Goal: Information Seeking & Learning: Learn about a topic

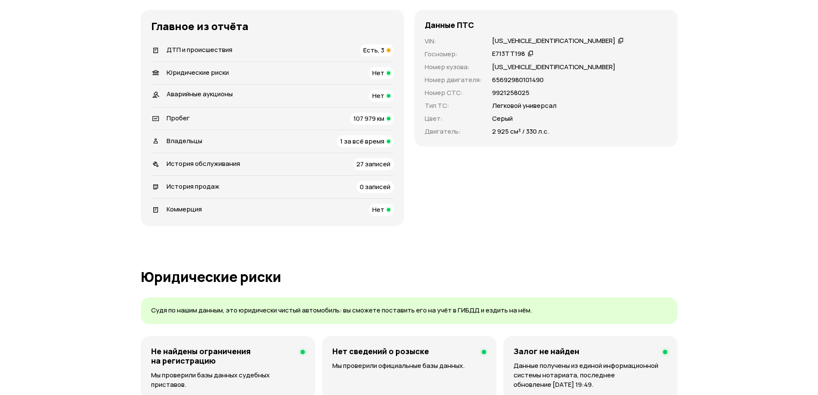
scroll to position [301, 0]
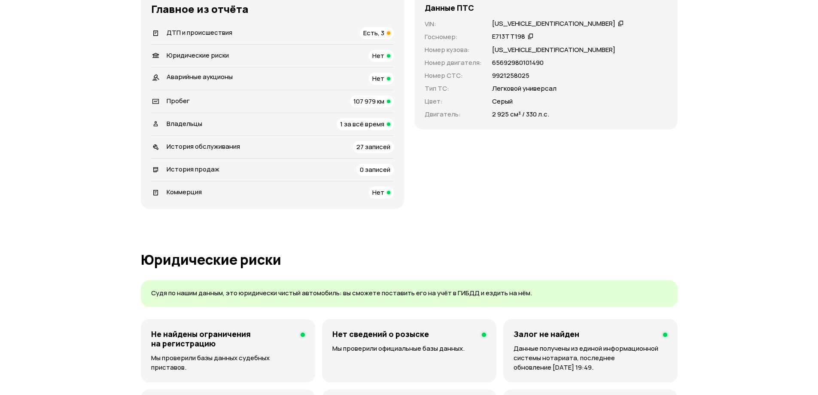
click at [210, 30] on span "ДТП и происшествия" at bounding box center [200, 32] width 66 height 9
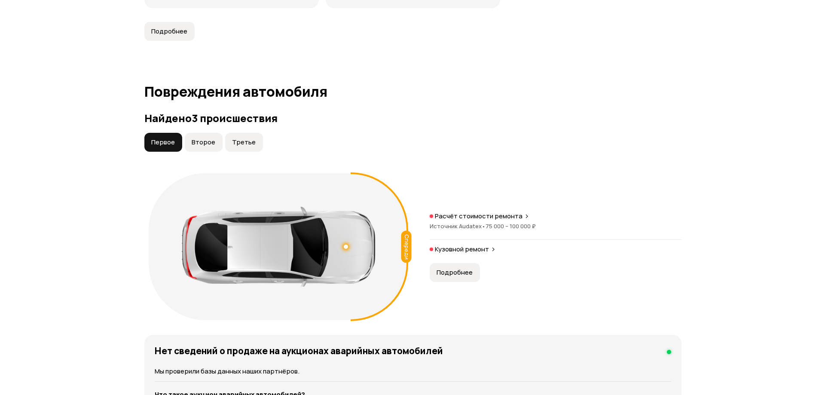
scroll to position [890, 0]
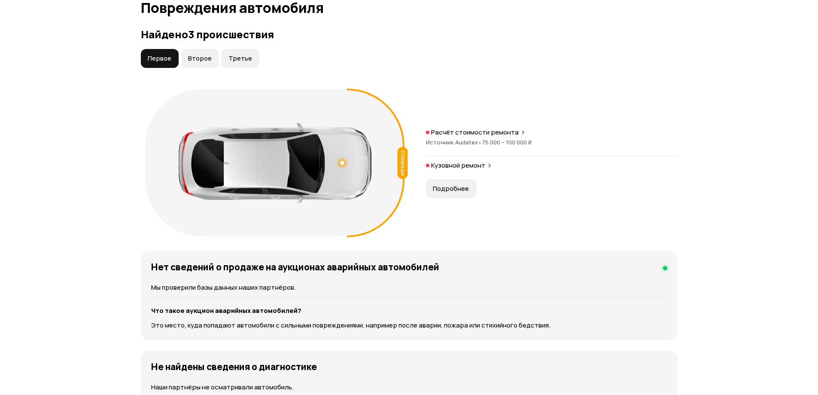
click at [195, 56] on span "Второе" at bounding box center [200, 58] width 24 height 9
click at [236, 58] on span "Третье" at bounding box center [241, 58] width 24 height 9
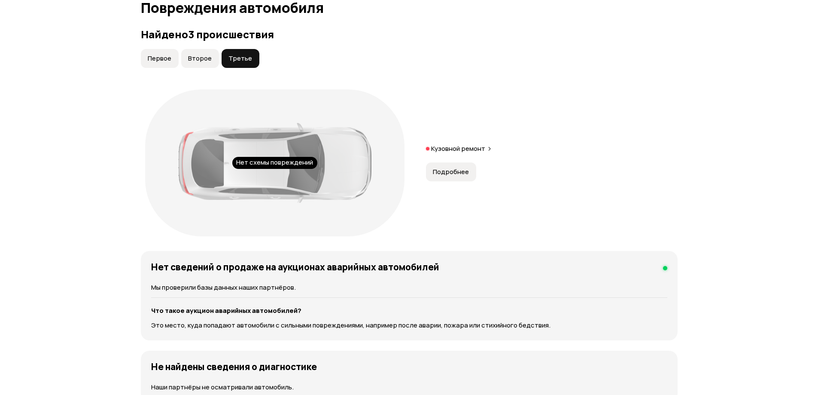
click at [205, 55] on span "Второе" at bounding box center [200, 58] width 24 height 9
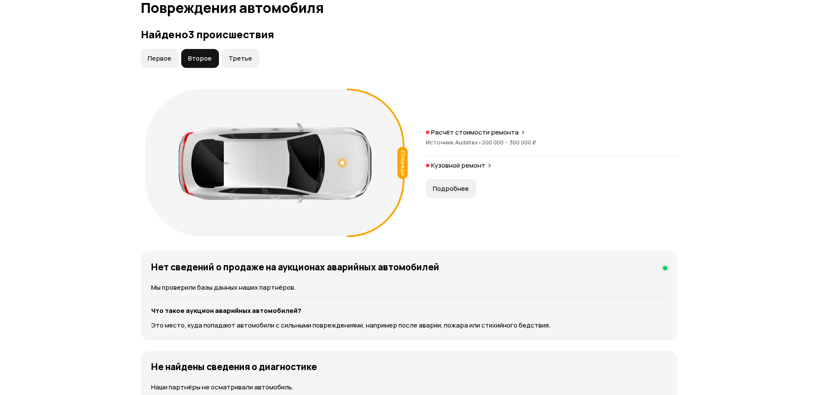
click at [444, 189] on span "Подробнее" at bounding box center [451, 188] width 36 height 9
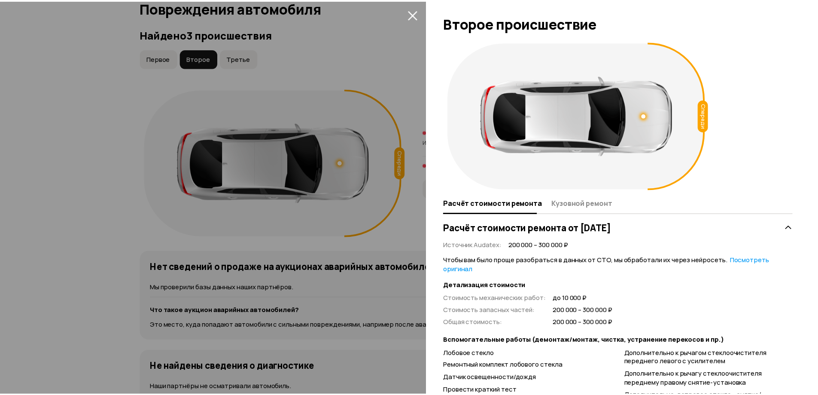
scroll to position [0, 0]
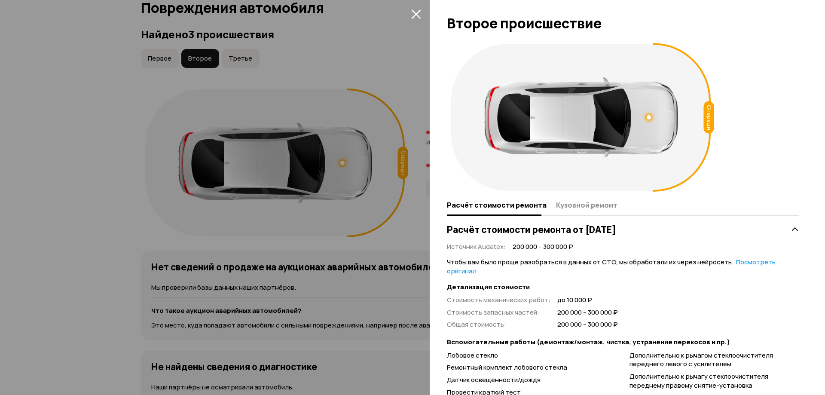
click at [93, 144] on div at bounding box center [412, 197] width 825 height 395
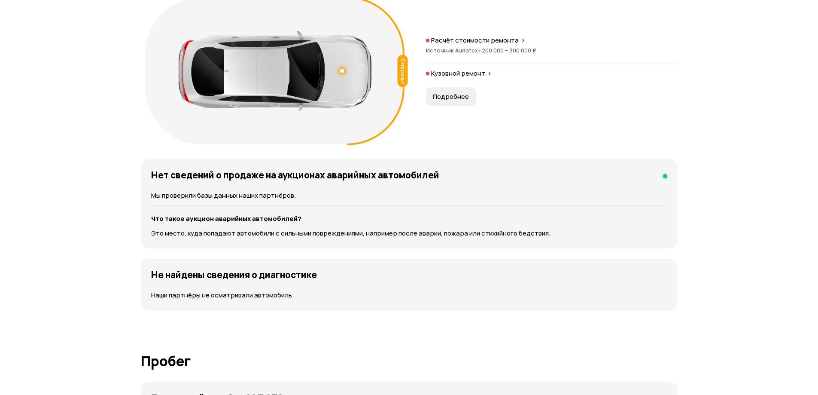
scroll to position [847, 0]
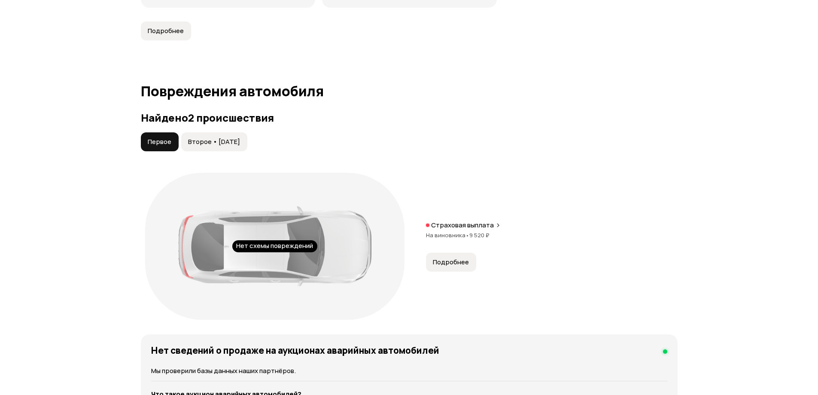
scroll to position [816, 0]
click at [231, 137] on span "Второе • [DATE]" at bounding box center [214, 141] width 52 height 9
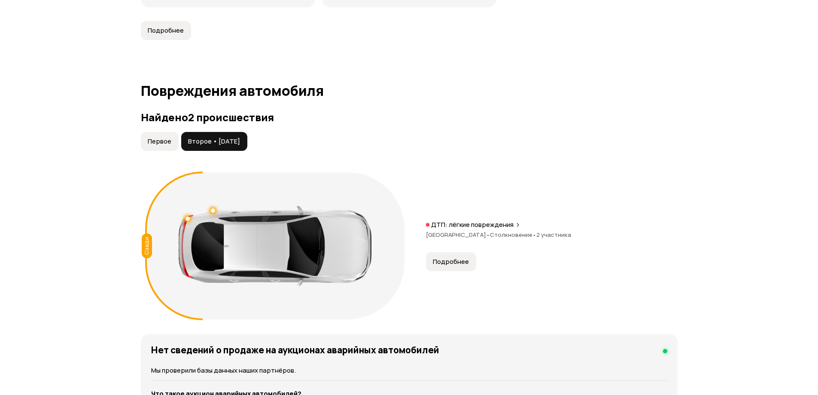
click at [161, 137] on span "Первое" at bounding box center [160, 141] width 24 height 9
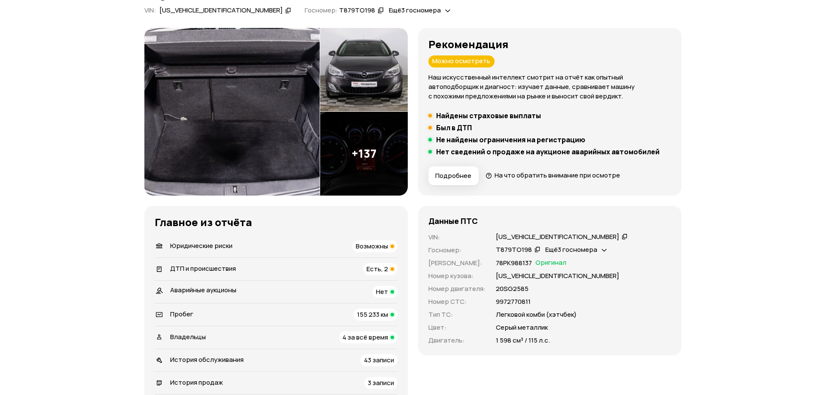
scroll to position [0, 0]
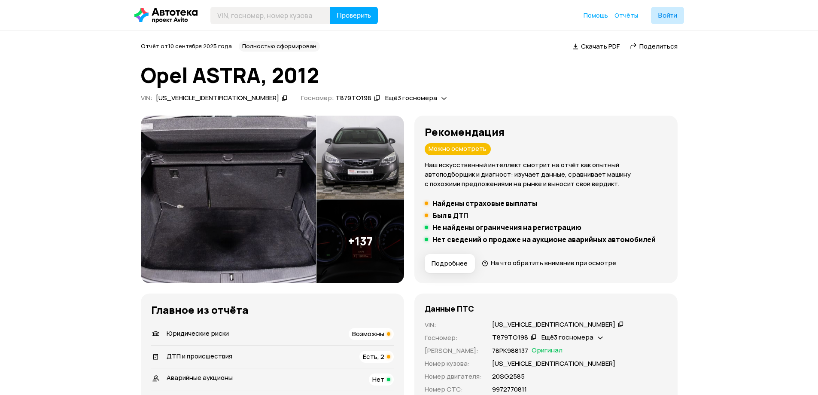
click at [345, 162] on img at bounding box center [361, 158] width 88 height 84
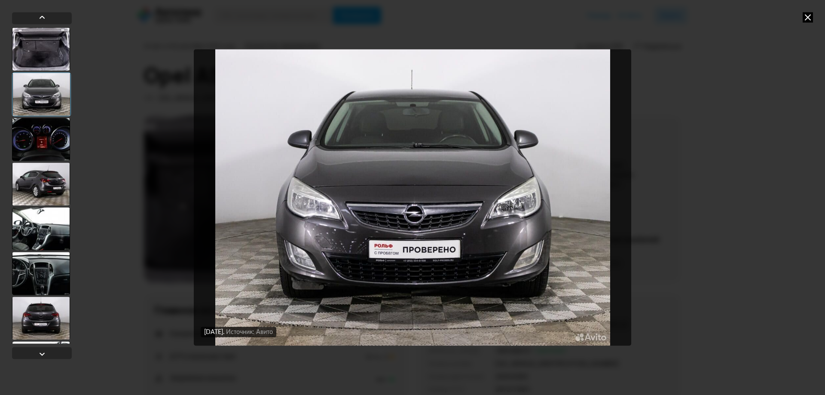
click at [56, 174] on div at bounding box center [41, 183] width 58 height 43
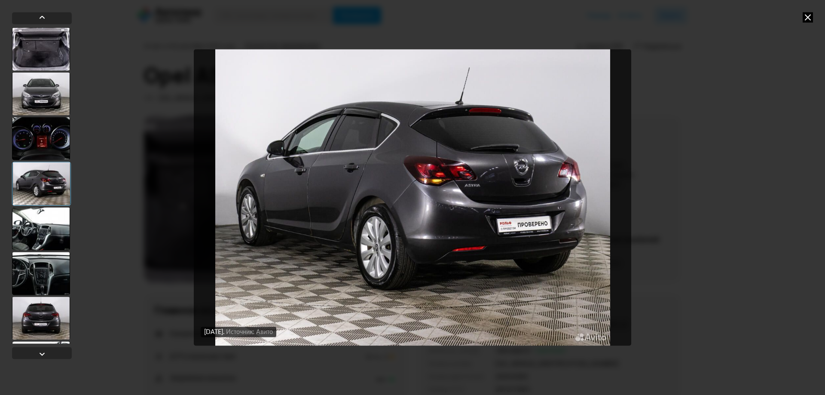
scroll to position [172, 0]
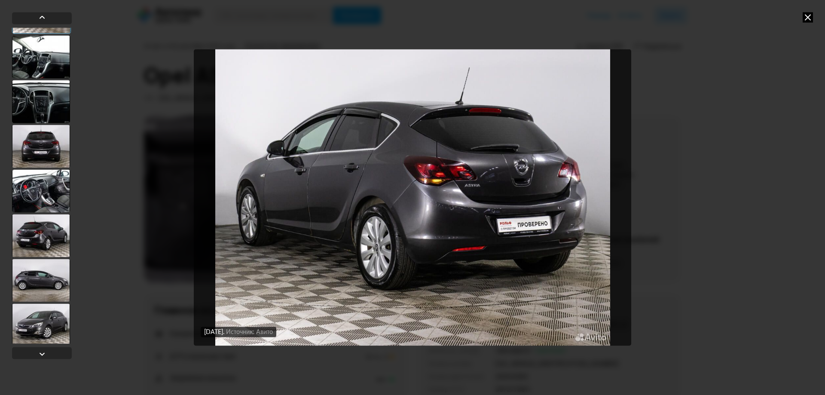
drag, startPoint x: 10, startPoint y: 241, endPoint x: 28, endPoint y: 239, distance: 17.7
click at [10, 241] on div "[DATE] Источник: Авито [DATE] Источник: Авито [DATE] Источник: Авито [DATE] Ист…" at bounding box center [412, 197] width 825 height 395
click at [41, 229] on div at bounding box center [41, 235] width 58 height 43
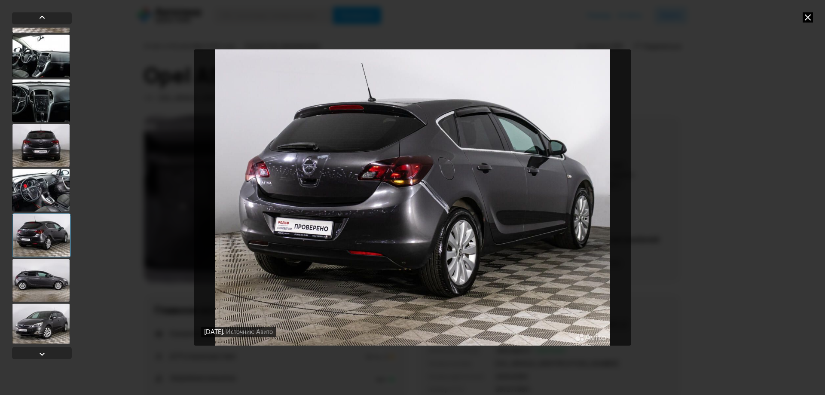
click at [40, 187] on div at bounding box center [41, 189] width 58 height 43
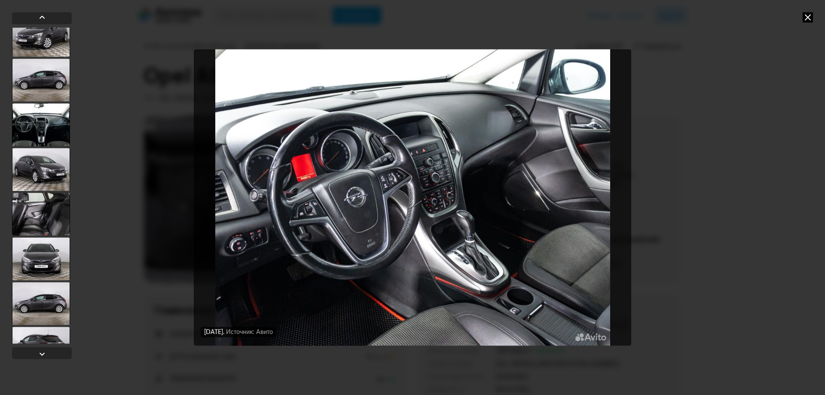
scroll to position [473, 0]
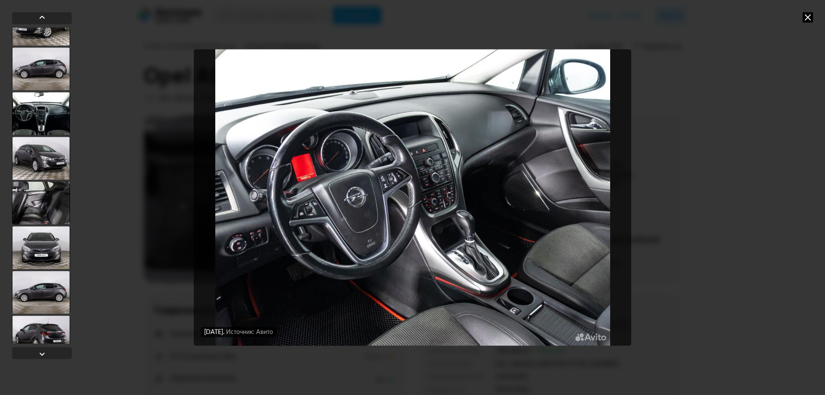
click at [34, 163] on div at bounding box center [41, 158] width 58 height 43
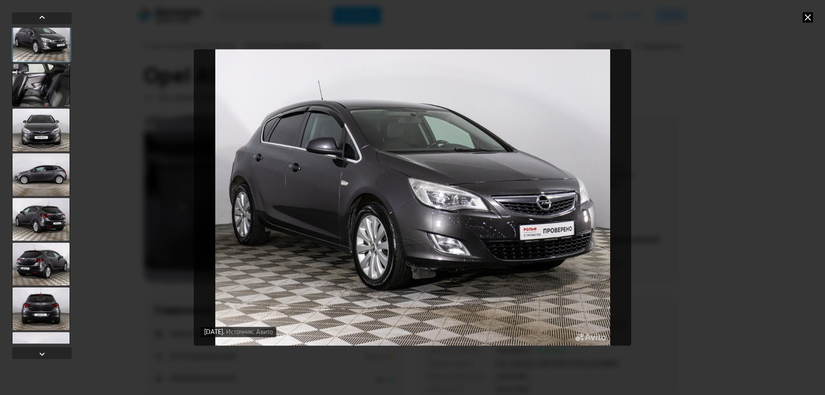
scroll to position [815, 0]
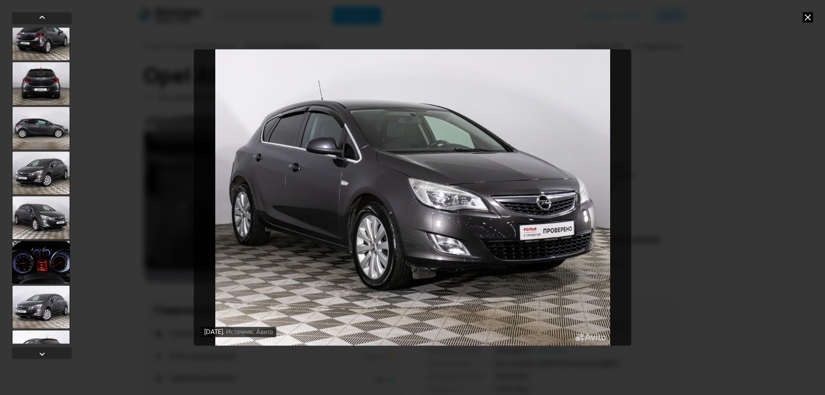
click at [37, 180] on div at bounding box center [41, 172] width 58 height 43
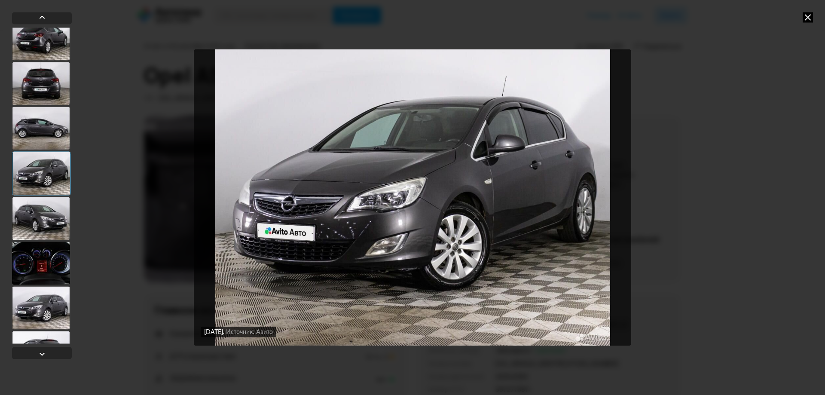
scroll to position [1115, 0]
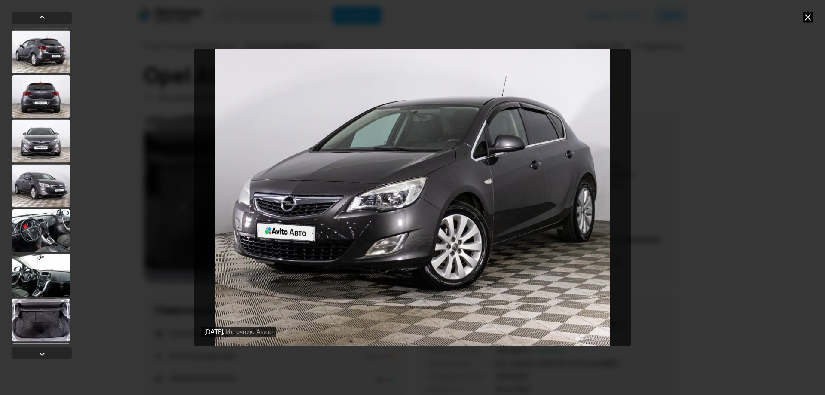
click at [36, 191] on div at bounding box center [41, 185] width 58 height 43
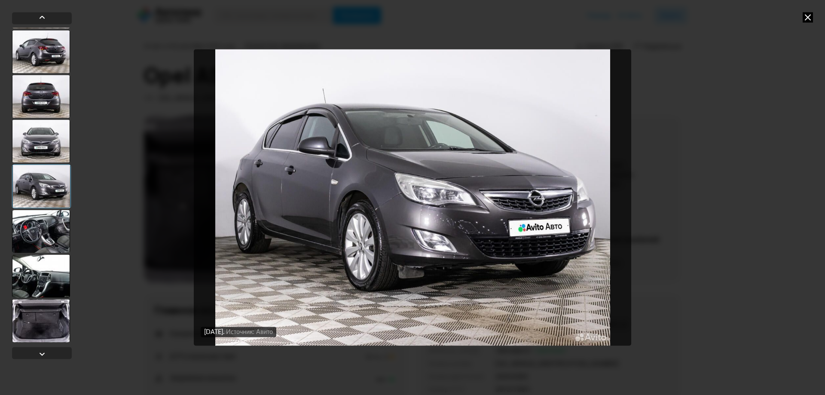
scroll to position [1415, 0]
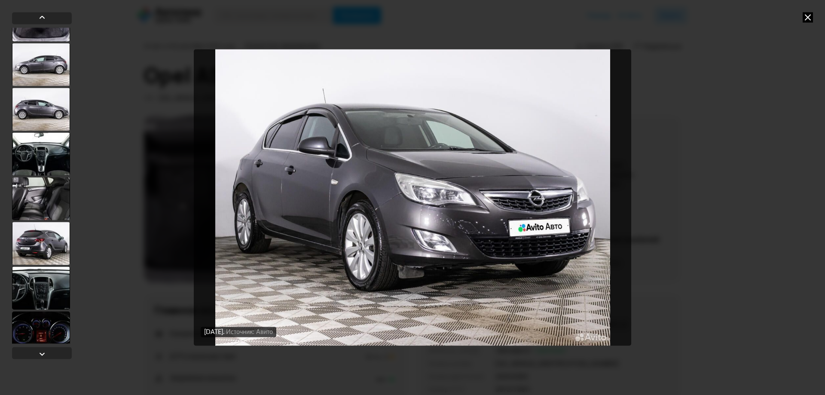
click at [39, 270] on div at bounding box center [41, 287] width 58 height 43
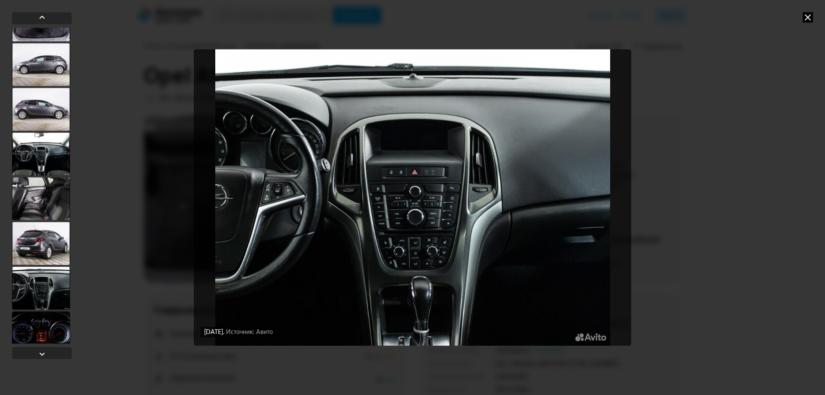
scroll to position [1414, 0]
click at [42, 247] on div at bounding box center [41, 243] width 58 height 43
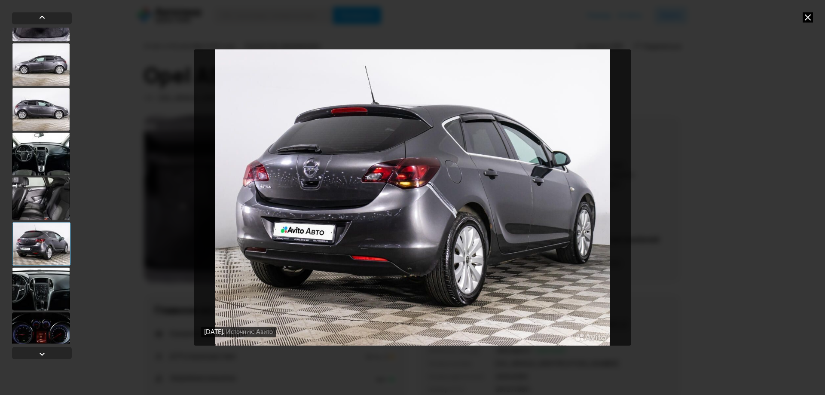
click at [479, 223] on img "Go to Slide 37" at bounding box center [412, 197] width 437 height 296
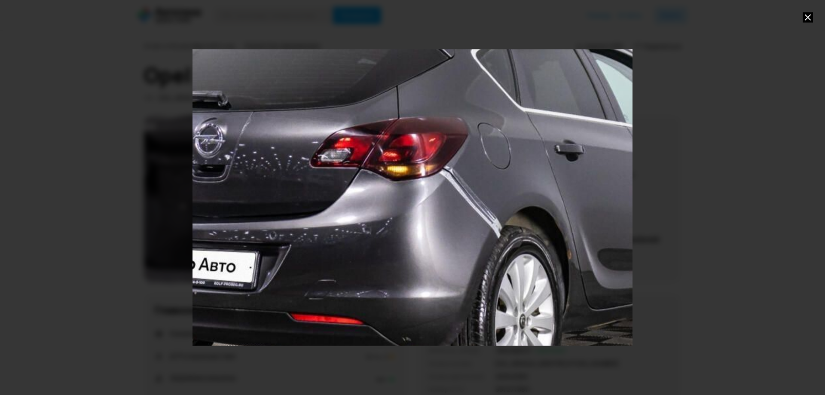
click at [806, 14] on icon at bounding box center [808, 17] width 10 height 10
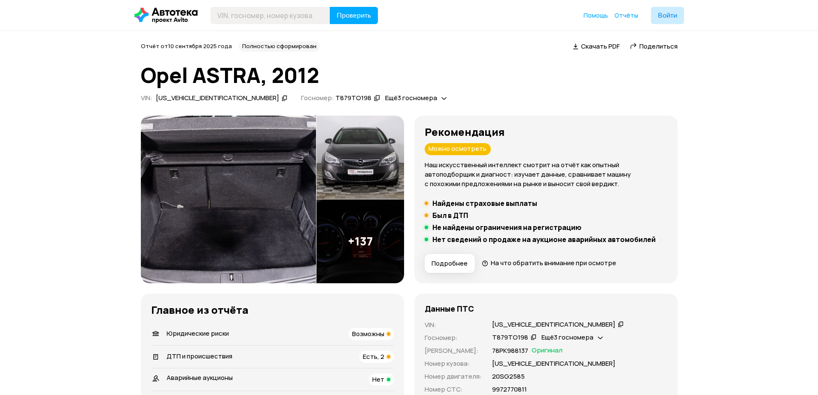
click at [359, 266] on img at bounding box center [361, 241] width 88 height 84
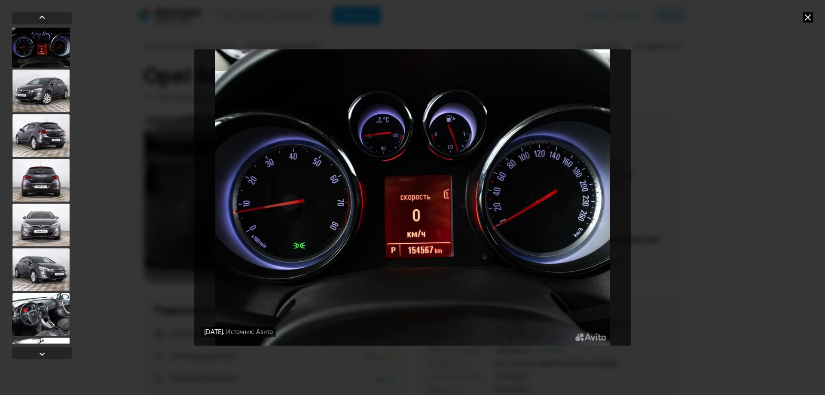
scroll to position [1246, 0]
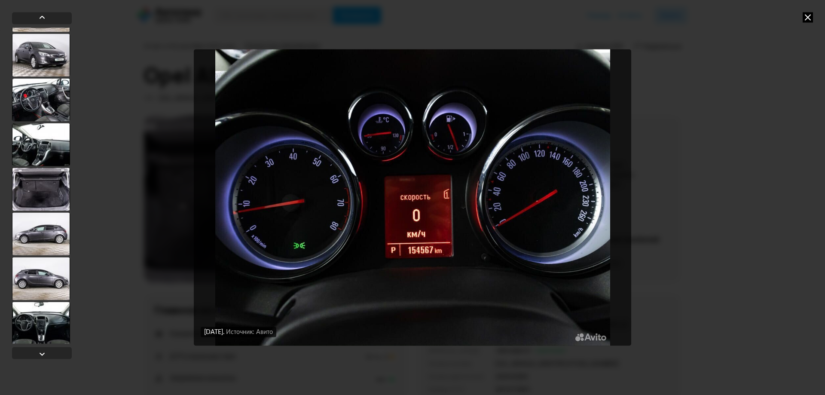
click at [30, 281] on div at bounding box center [41, 278] width 58 height 43
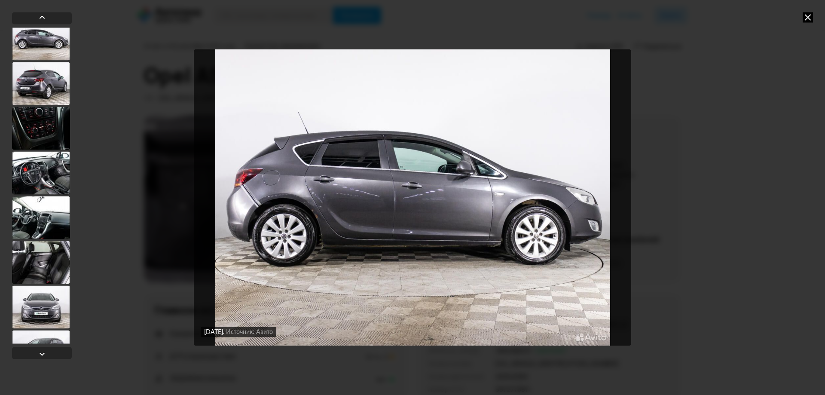
scroll to position [2147, 0]
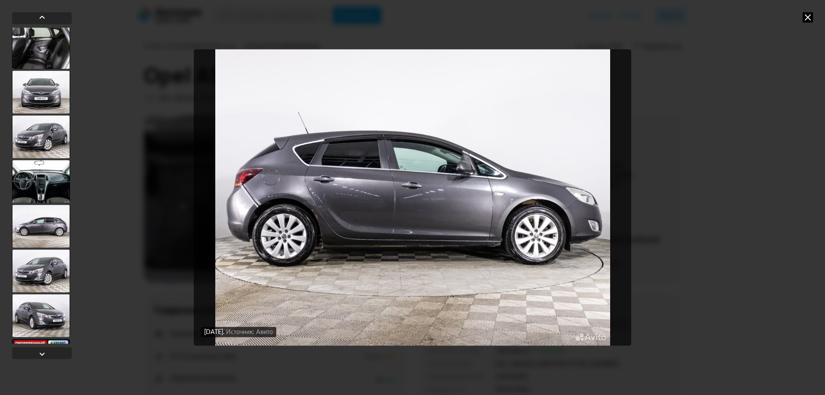
click at [43, 221] on div at bounding box center [41, 226] width 58 height 43
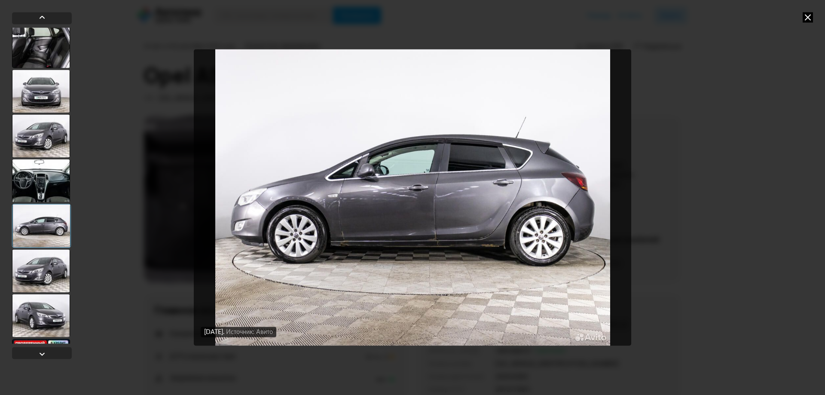
scroll to position [2147, 0]
click at [49, 260] on div at bounding box center [41, 271] width 58 height 43
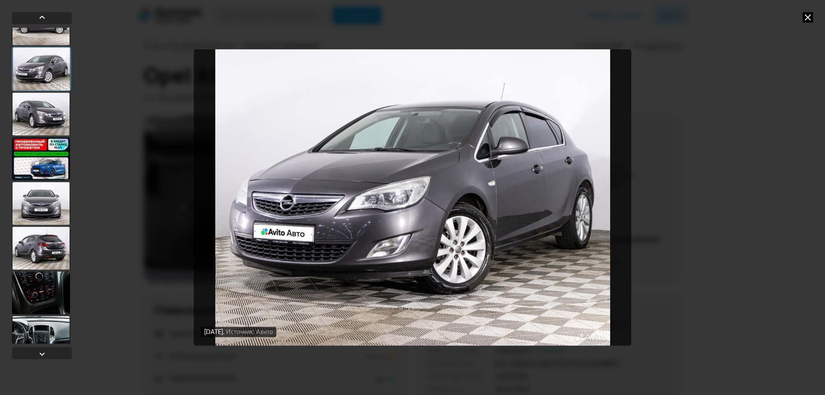
scroll to position [2447, 0]
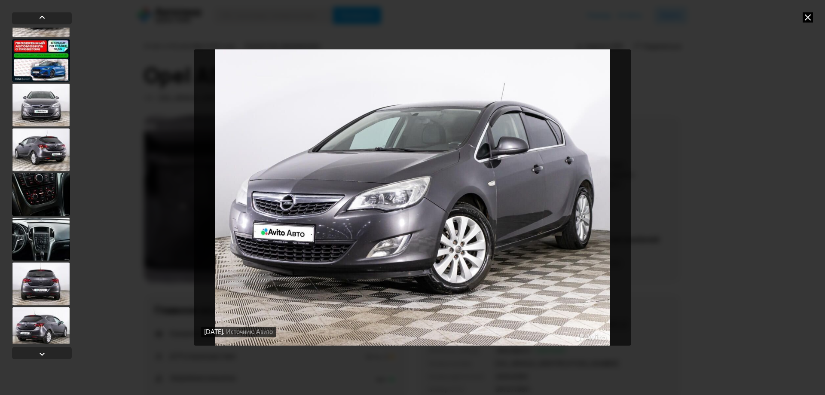
click at [49, 148] on div at bounding box center [41, 149] width 58 height 43
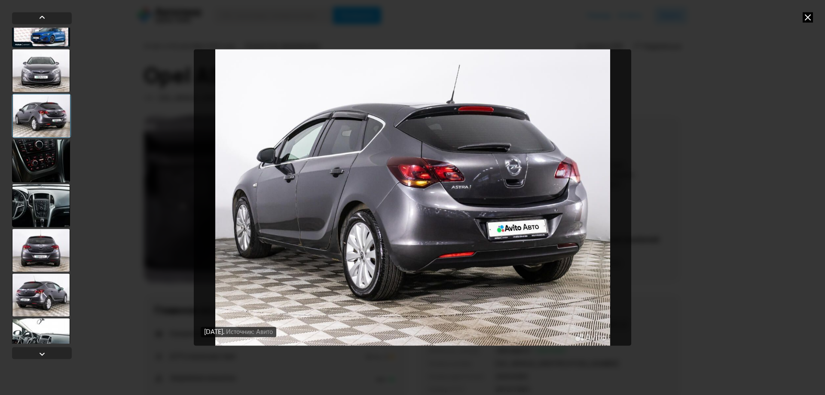
scroll to position [2618, 0]
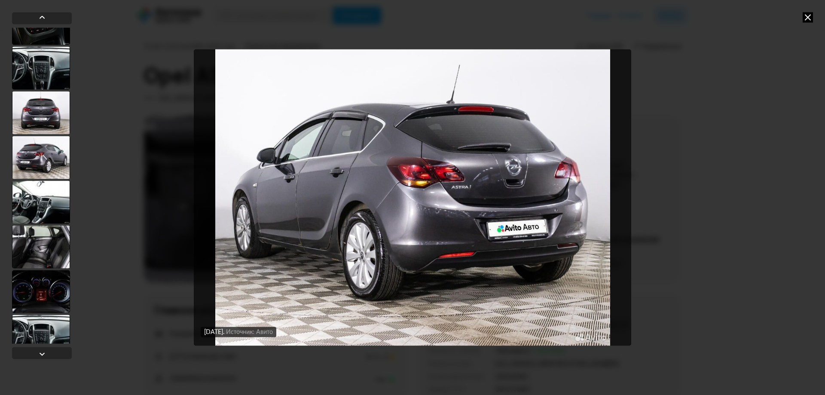
click at [42, 162] on div at bounding box center [41, 157] width 58 height 43
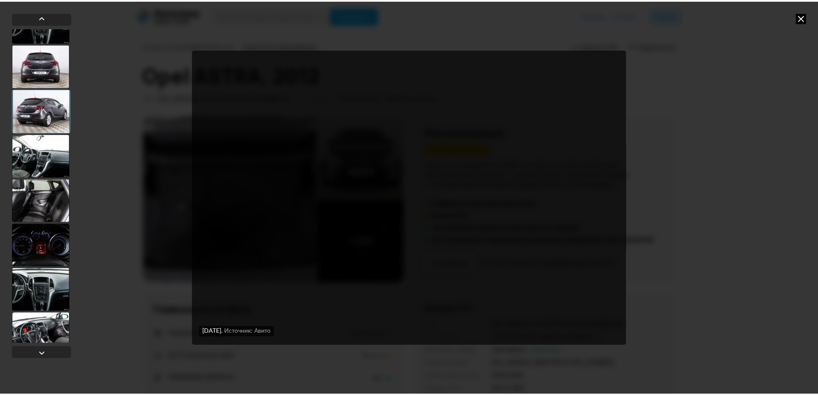
scroll to position [2703, 0]
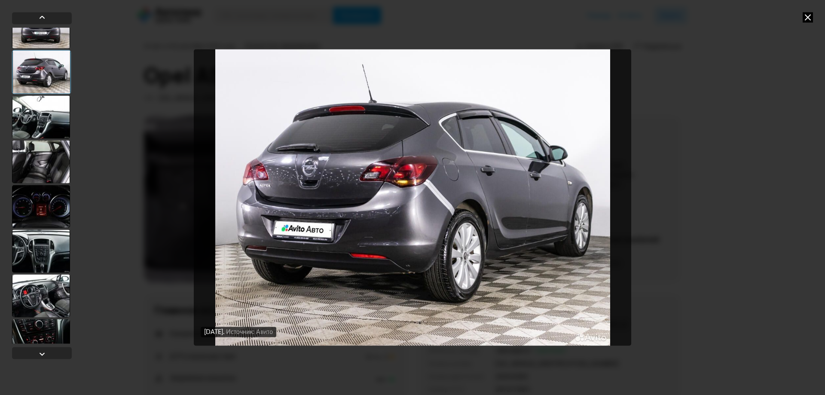
click at [806, 14] on icon at bounding box center [808, 17] width 10 height 10
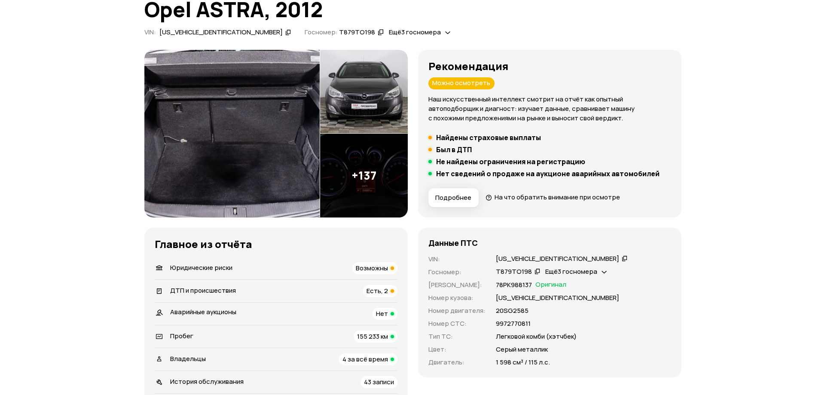
scroll to position [129, 0]
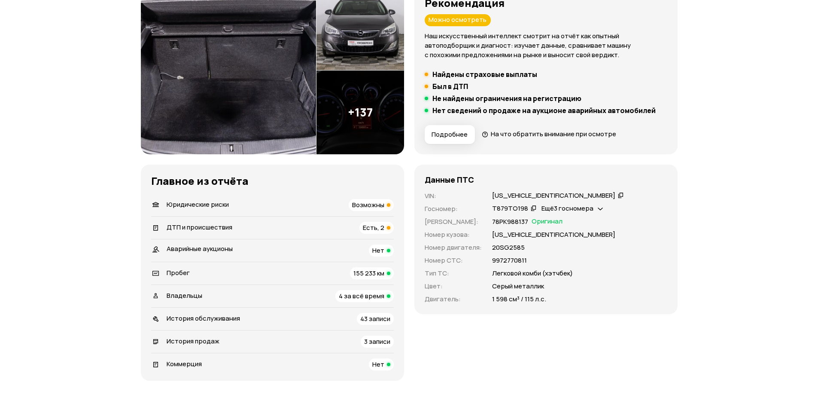
click at [359, 131] on img at bounding box center [361, 112] width 88 height 84
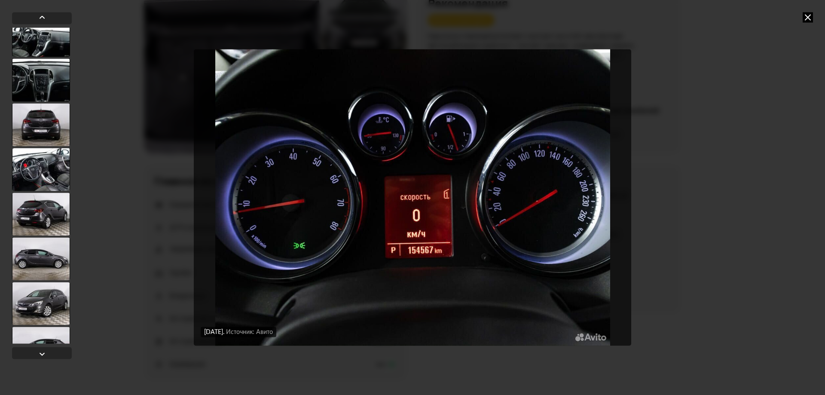
scroll to position [344, 0]
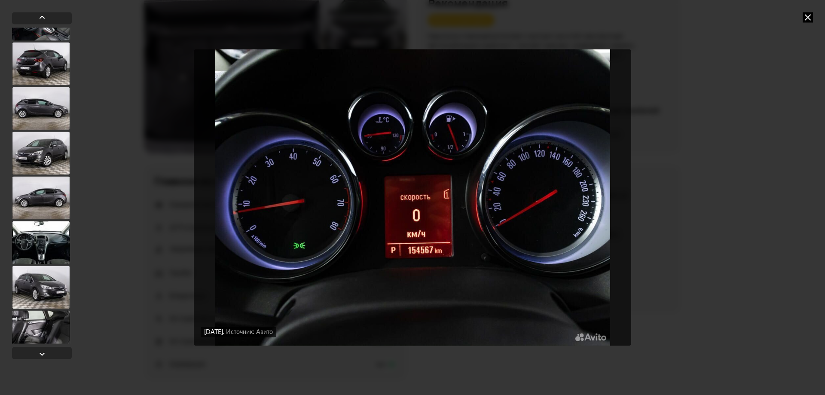
click at [42, 275] on div at bounding box center [41, 287] width 58 height 43
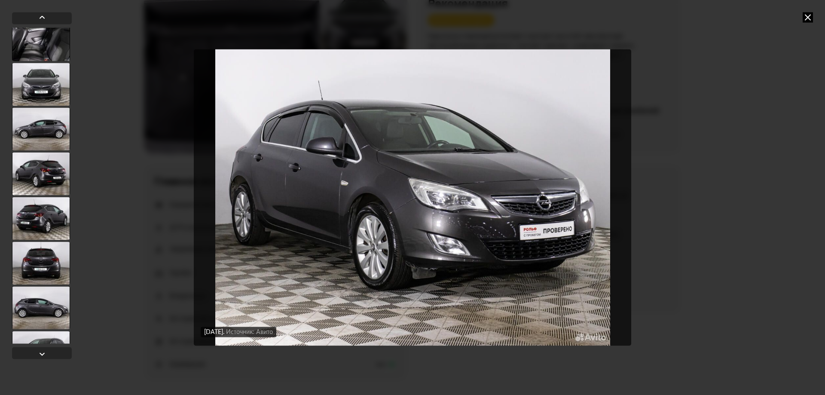
scroll to position [644, 0]
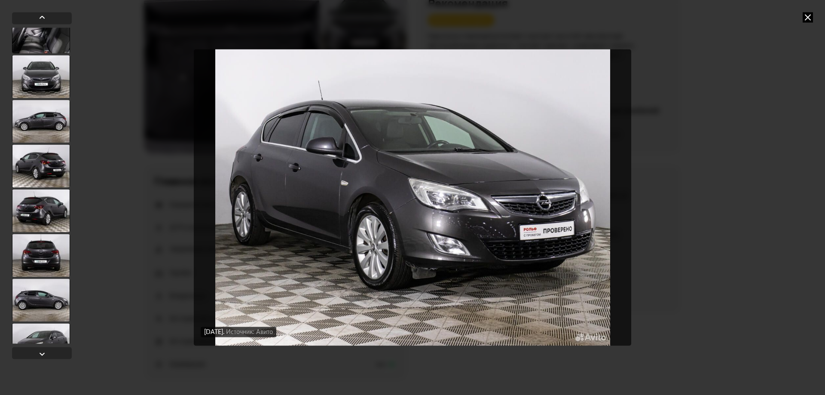
click at [41, 299] on div at bounding box center [41, 299] width 58 height 43
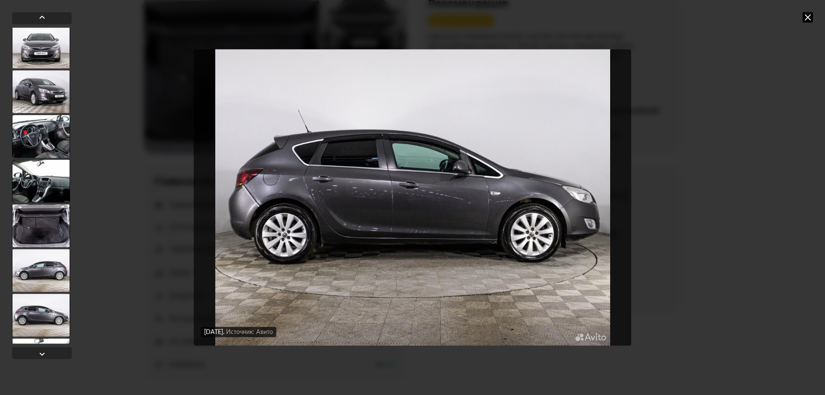
scroll to position [1373, 0]
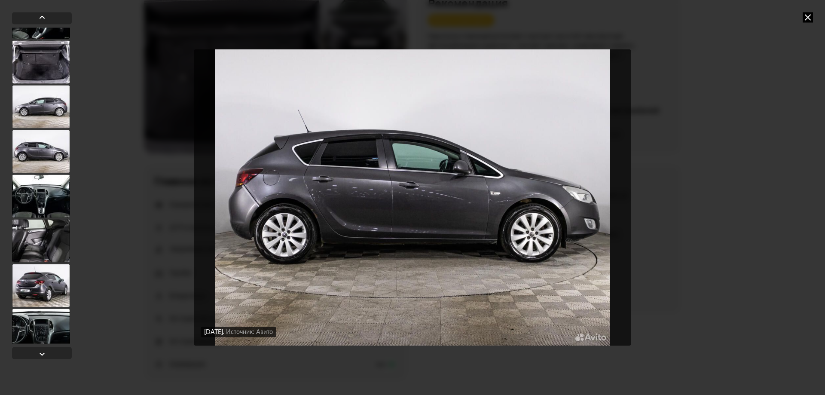
click at [42, 285] on div at bounding box center [41, 285] width 58 height 43
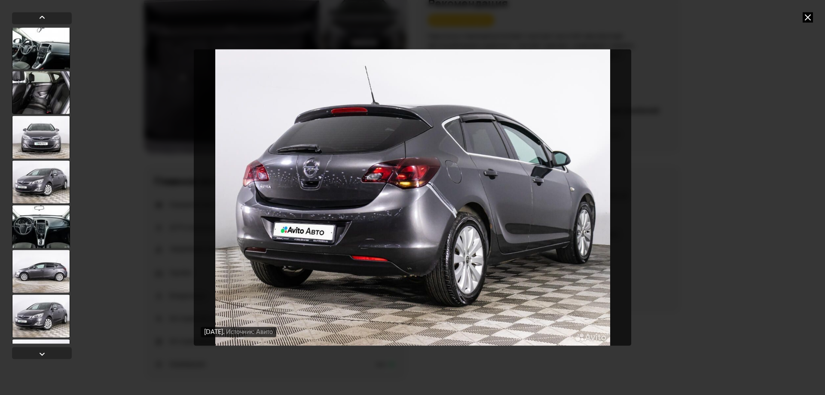
scroll to position [2103, 0]
click at [46, 275] on div at bounding box center [41, 270] width 58 height 43
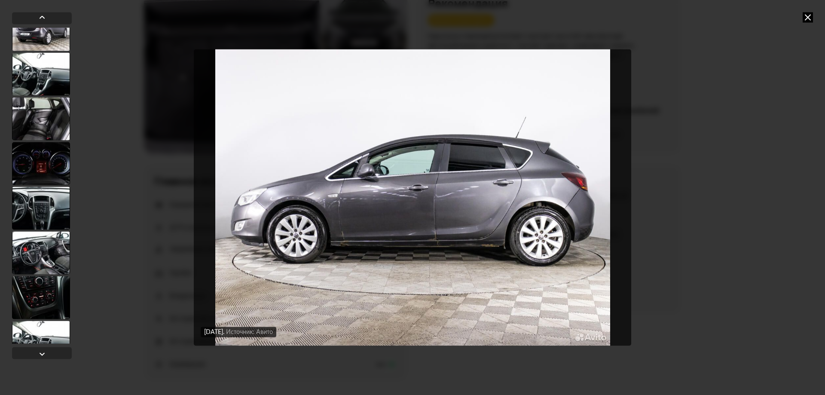
scroll to position [3004, 0]
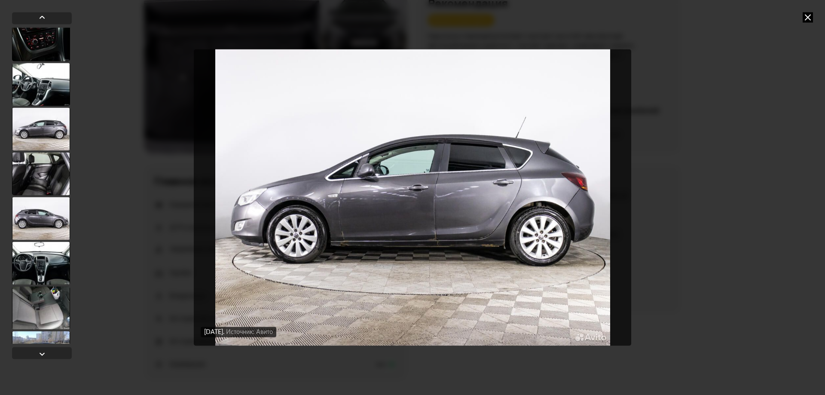
click at [37, 219] on div at bounding box center [41, 218] width 58 height 43
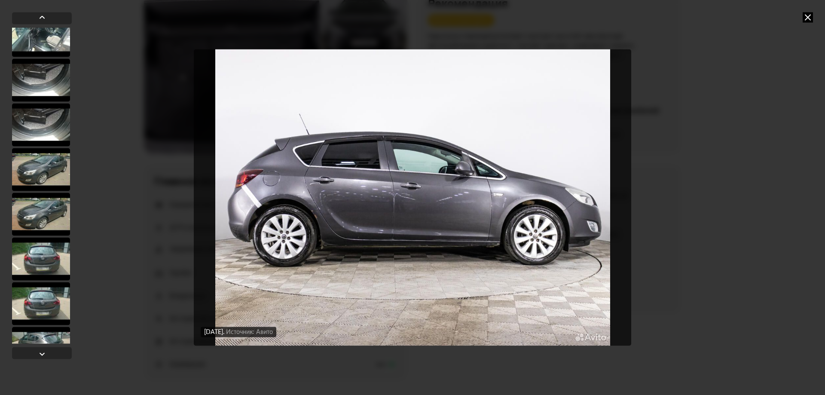
scroll to position [3820, 0]
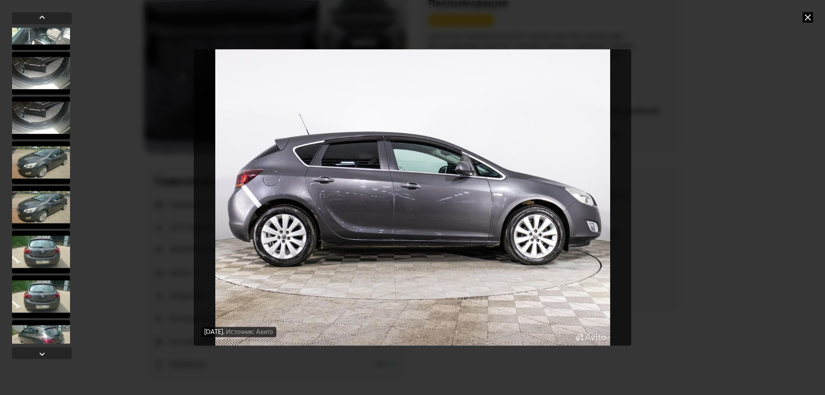
click at [42, 218] on div at bounding box center [41, 207] width 58 height 43
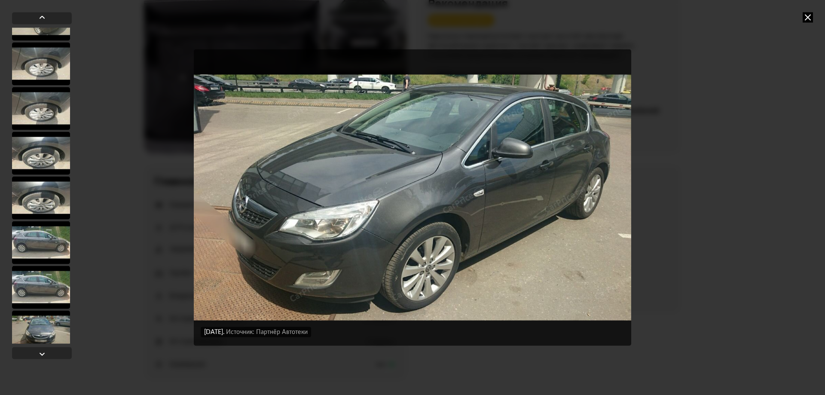
scroll to position [4291, 0]
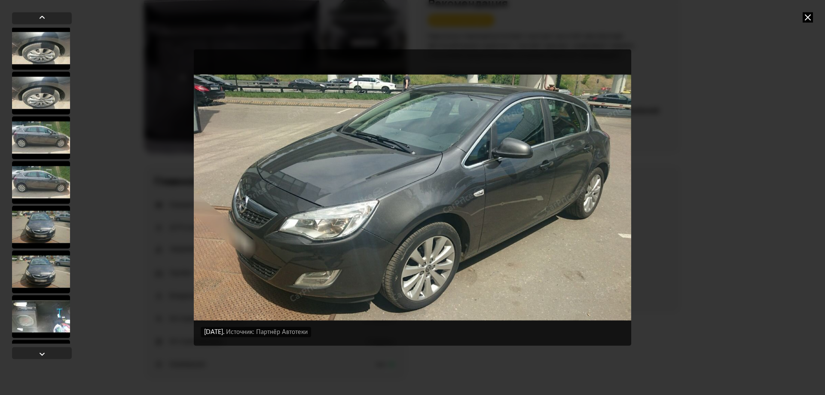
click at [46, 185] on div at bounding box center [41, 182] width 58 height 43
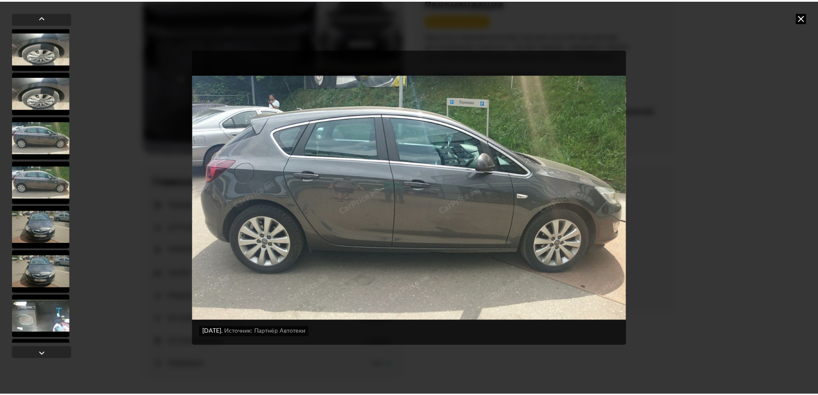
scroll to position [4290, 0]
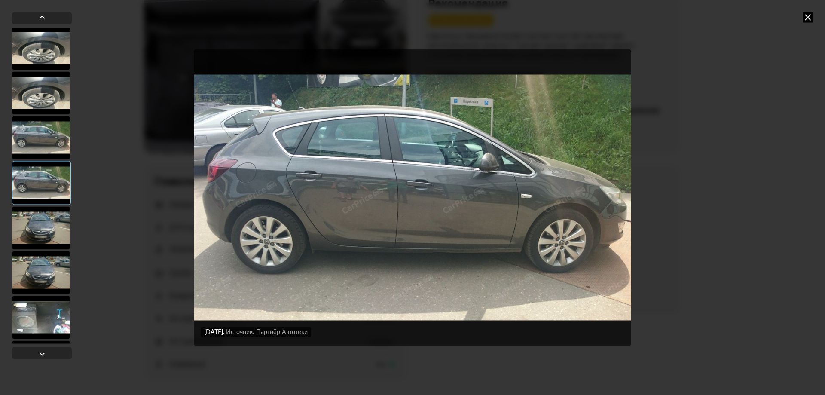
click at [812, 15] on icon at bounding box center [808, 17] width 10 height 10
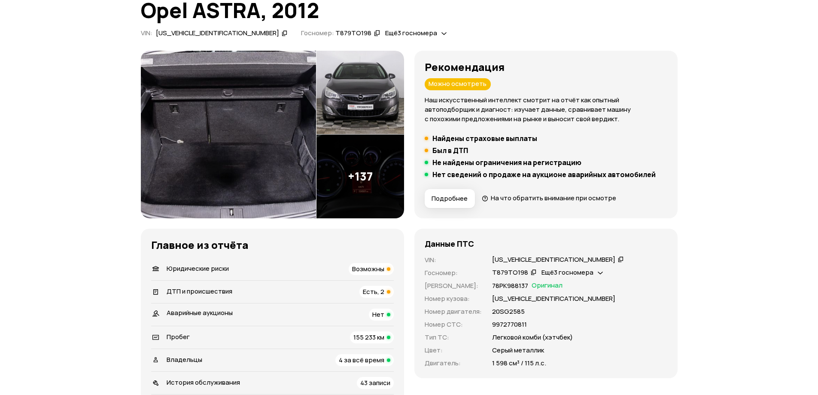
scroll to position [0, 0]
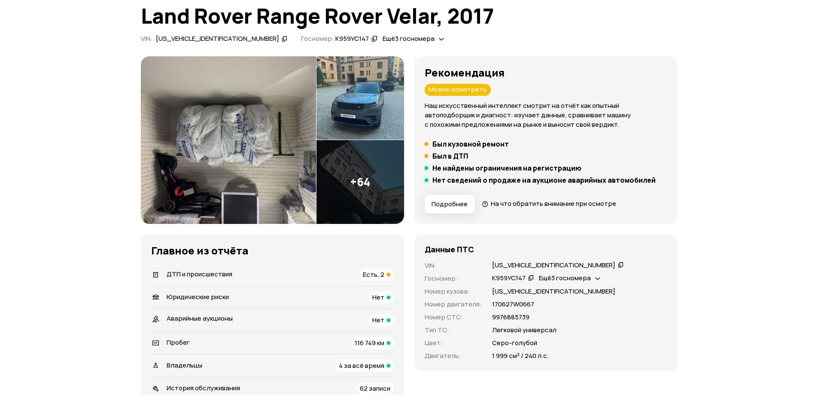
scroll to position [215, 0]
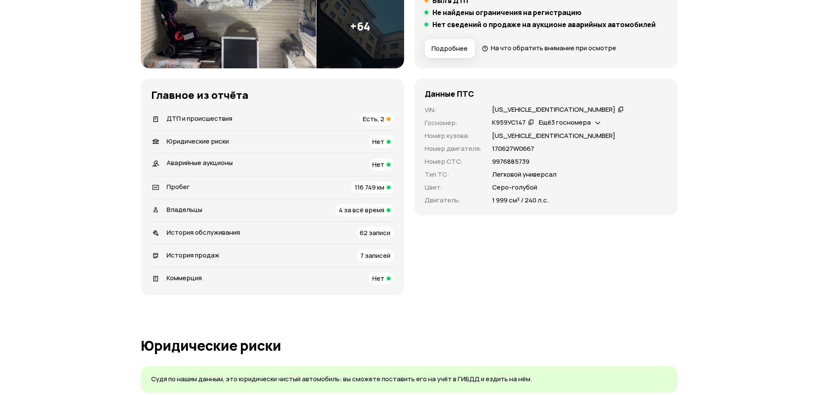
click at [214, 120] on span "ДТП и происшествия" at bounding box center [200, 118] width 66 height 9
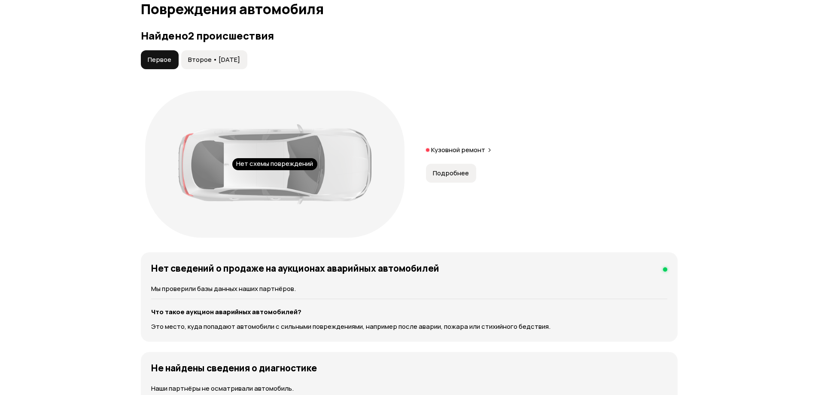
scroll to position [890, 0]
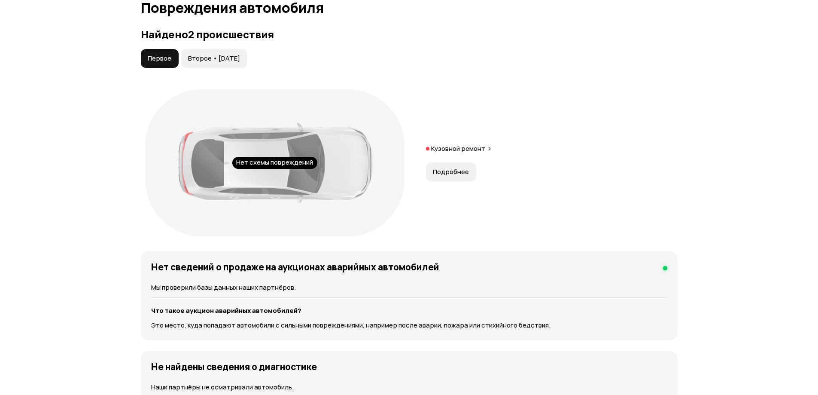
click at [452, 168] on span "Подробнее" at bounding box center [451, 172] width 36 height 9
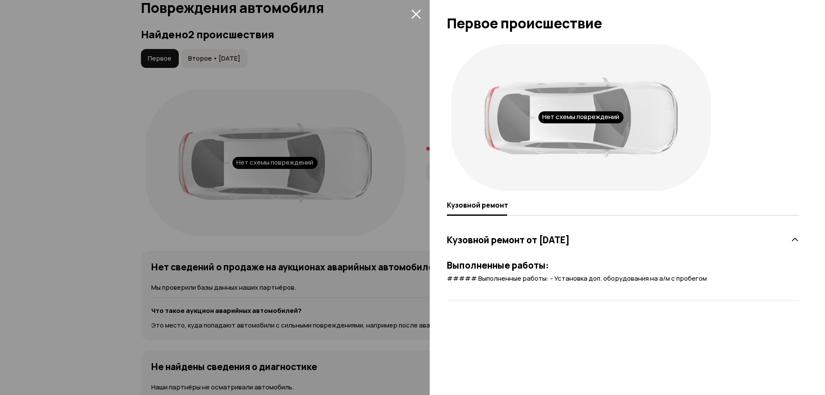
click at [110, 150] on div at bounding box center [412, 197] width 825 height 395
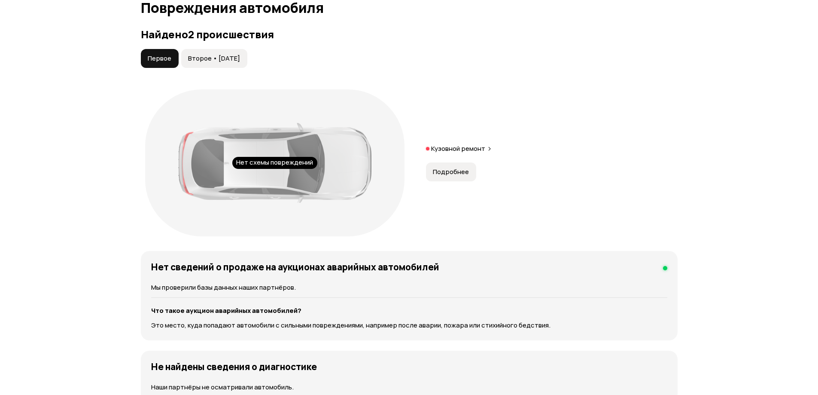
click at [220, 58] on span "Второе • 09 окт 2023" at bounding box center [214, 58] width 52 height 9
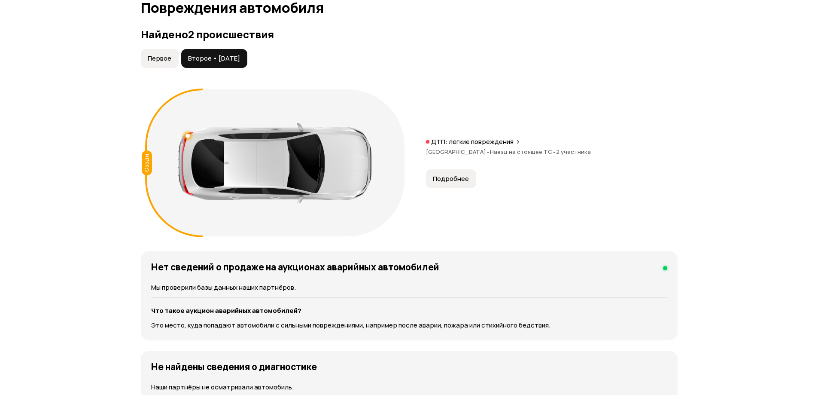
click at [444, 180] on span "Подробнее" at bounding box center [451, 178] width 36 height 9
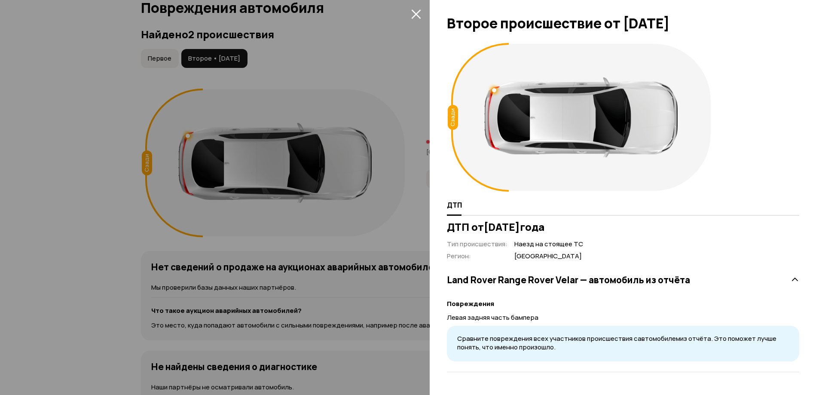
click at [80, 164] on div at bounding box center [412, 197] width 825 height 395
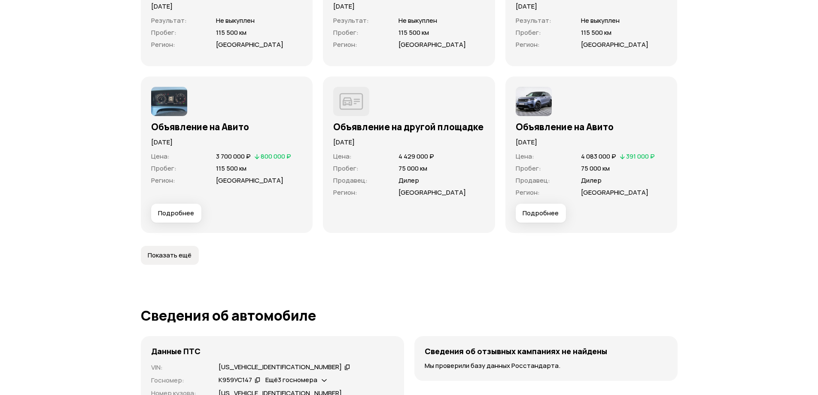
scroll to position [2609, 0]
click at [177, 211] on span "Подробнее" at bounding box center [176, 212] width 36 height 9
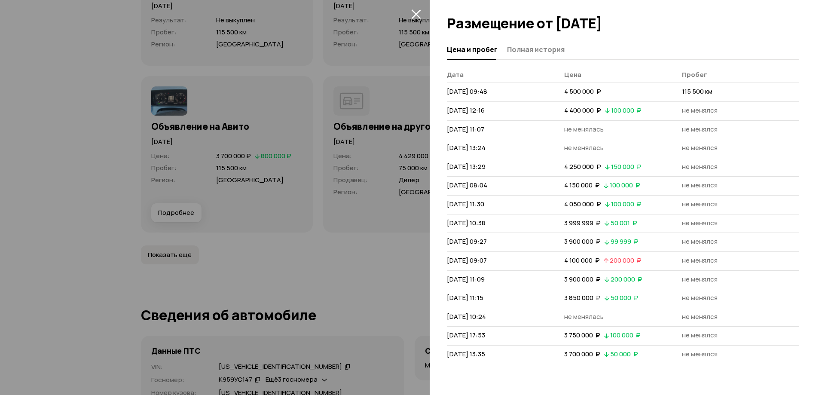
click at [163, 218] on div at bounding box center [412, 197] width 825 height 395
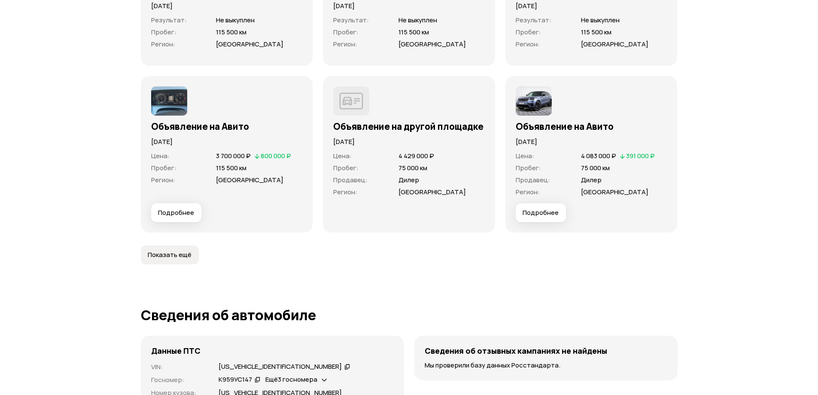
click at [175, 253] on span "Показать ещё" at bounding box center [170, 254] width 44 height 9
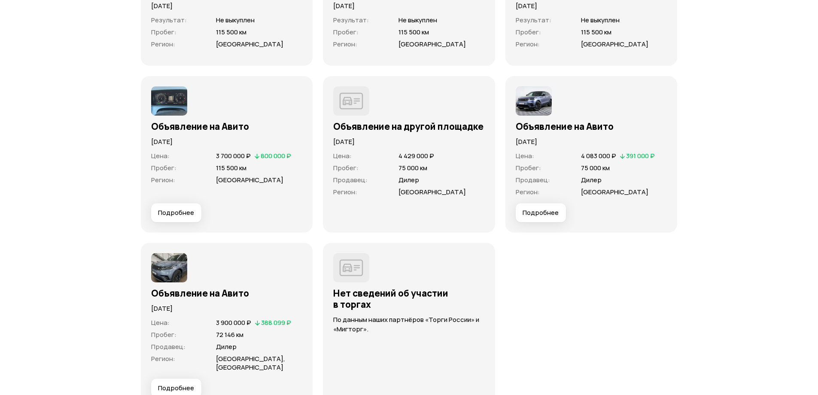
click at [170, 112] on img at bounding box center [169, 100] width 36 height 29
click at [173, 94] on img at bounding box center [169, 100] width 36 height 29
click at [209, 134] on div "22 мая 2025 года" at bounding box center [227, 139] width 152 height 15
click at [179, 214] on span "Подробнее" at bounding box center [176, 212] width 36 height 9
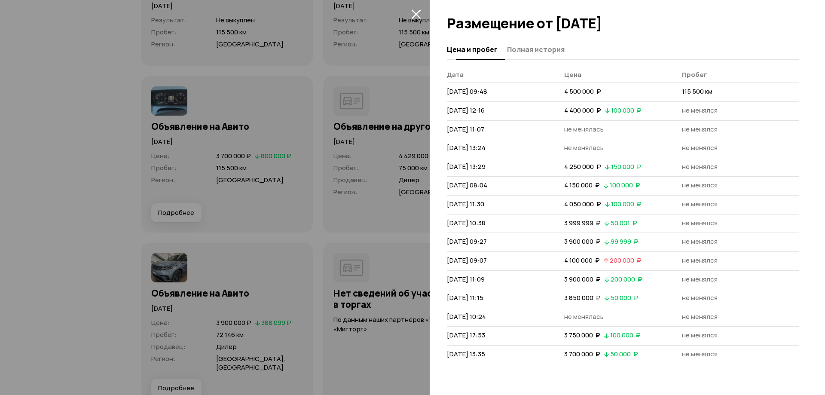
click at [538, 47] on span "Полная история" at bounding box center [536, 49] width 58 height 9
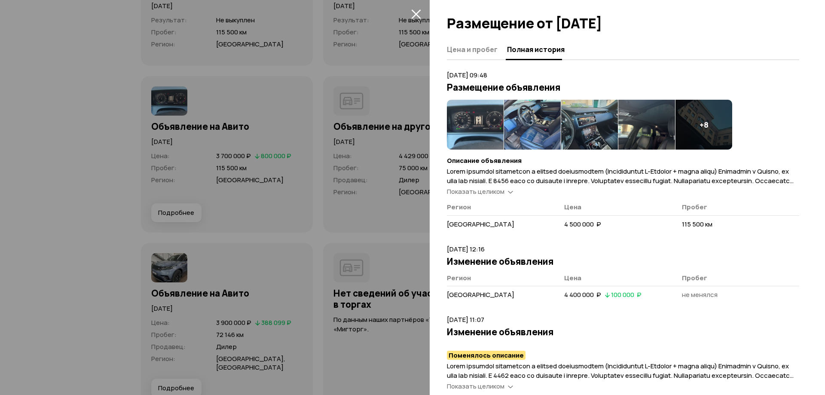
click at [481, 186] on div "Дата первой продажи: 30.11.2017г. Обмен возможен на bmw 3 seria g20/21 Показать…" at bounding box center [623, 182] width 352 height 30
click at [487, 194] on span "Показать целиком" at bounding box center [476, 191] width 58 height 9
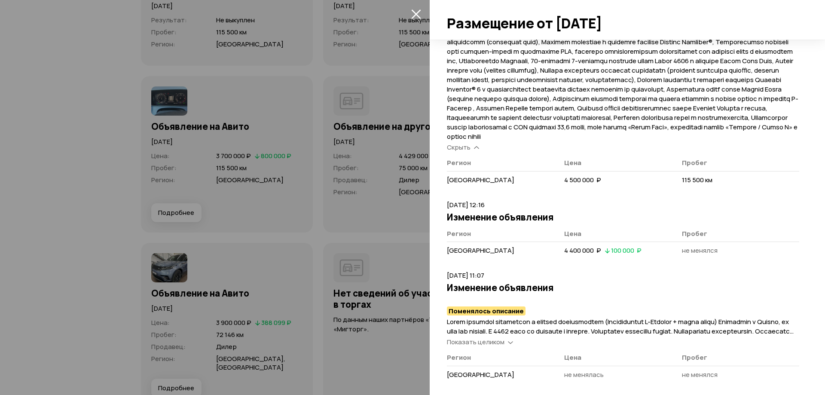
scroll to position [338, 0]
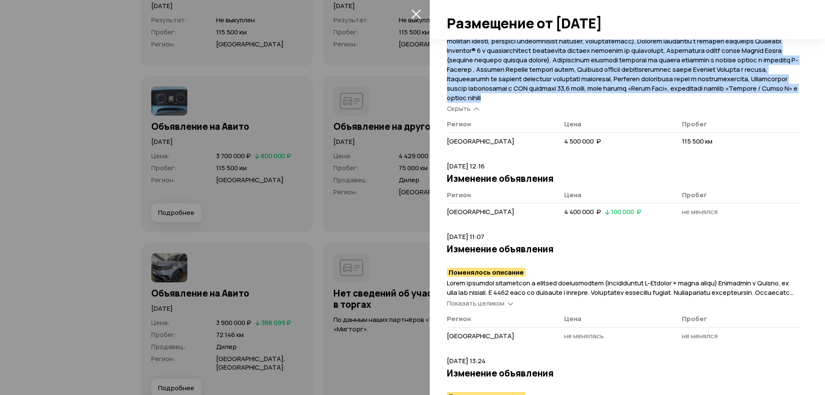
drag, startPoint x: 448, startPoint y: 171, endPoint x: 772, endPoint y: 119, distance: 328.5
copy span "Очень красивый автомобиль в богатой комплектации (Комплектация R-Dynamic + мног…"
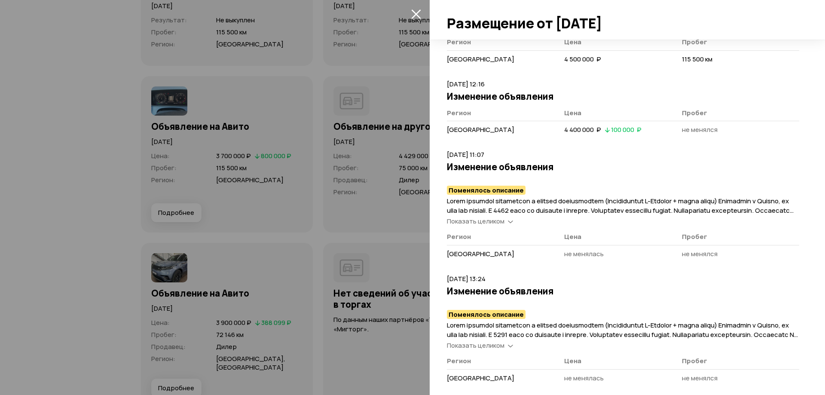
scroll to position [424, 0]
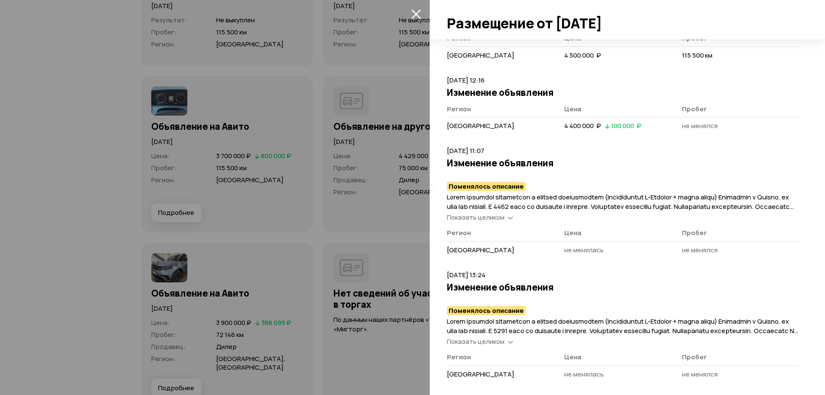
click at [485, 222] on span "Показать целиком" at bounding box center [476, 217] width 58 height 9
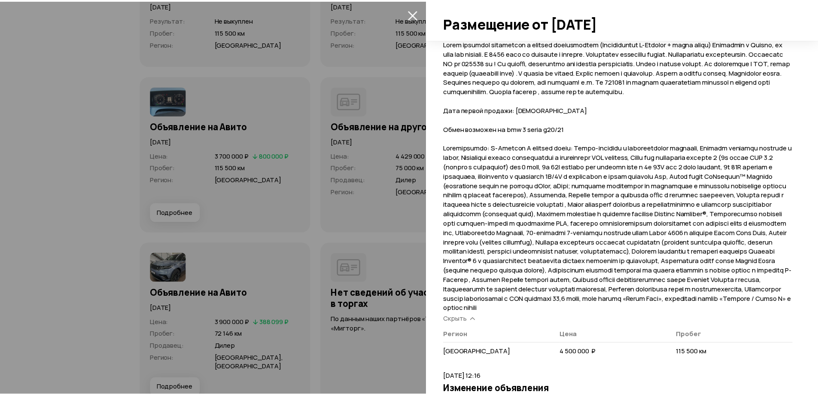
scroll to position [172, 0]
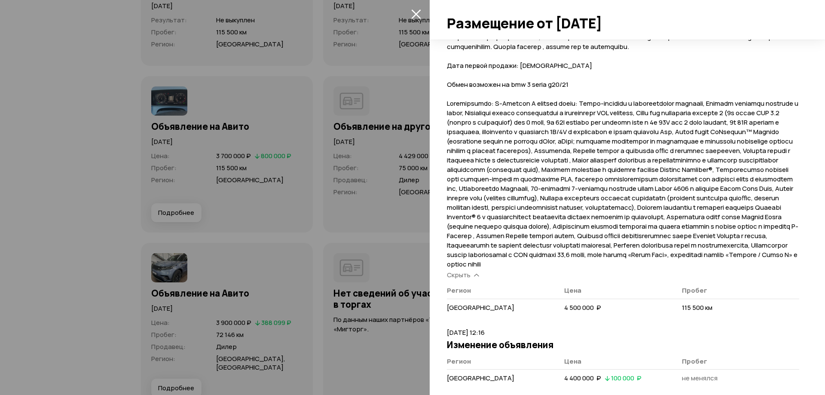
click at [415, 11] on icon "закрыть" at bounding box center [416, 14] width 10 height 10
